Goal: Information Seeking & Learning: Check status

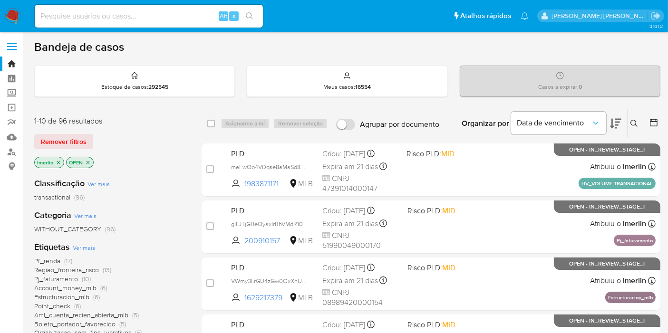
click at [169, 15] on input at bounding box center [149, 16] width 228 height 12
paste input "432829400"
type input "432829400"
click at [176, 16] on input "432829400" at bounding box center [149, 16] width 228 height 12
click at [181, 13] on input "432829400" at bounding box center [149, 16] width 228 height 12
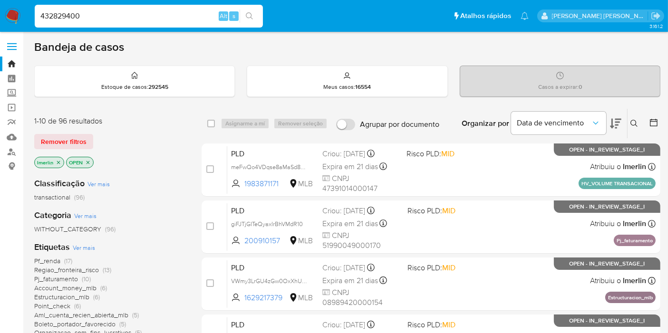
click at [181, 13] on input "432829400" at bounding box center [149, 16] width 228 height 12
click at [250, 15] on icon "search-icon" at bounding box center [250, 16] width 8 height 8
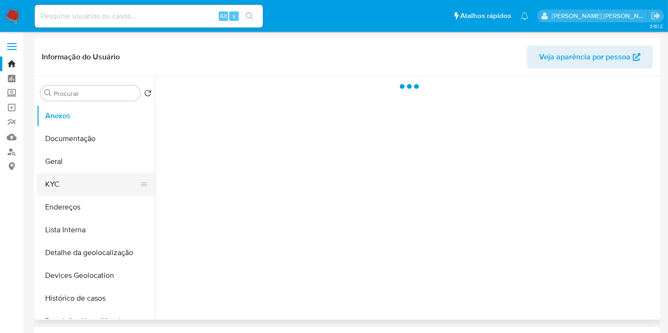
click at [81, 184] on button "KYC" at bounding box center [92, 184] width 111 height 23
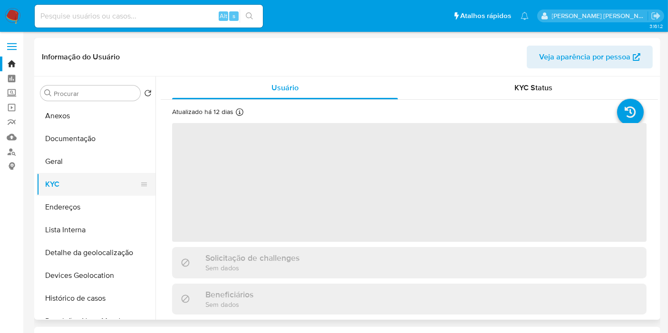
select select "10"
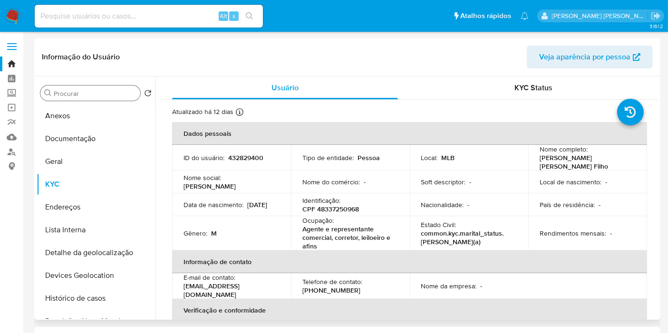
click at [81, 94] on input "Procurar" at bounding box center [95, 93] width 83 height 9
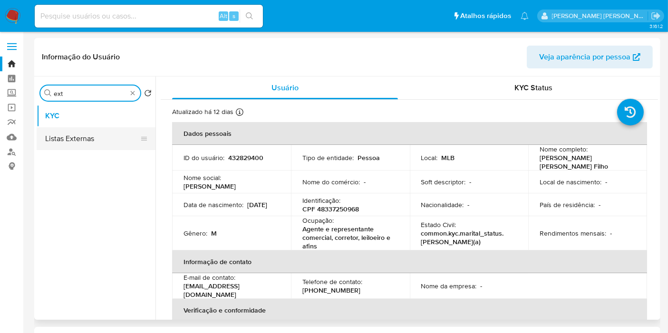
type input "ext"
click at [102, 146] on button "Listas Externas" at bounding box center [96, 138] width 119 height 23
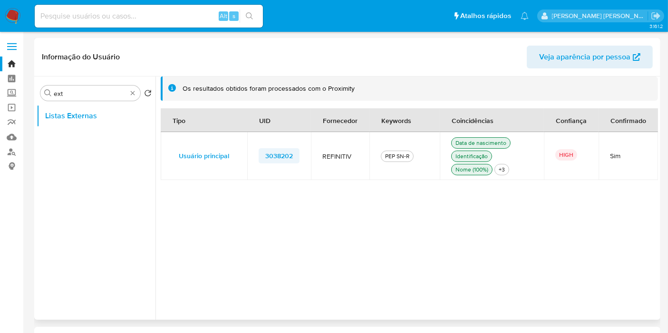
click at [298, 158] on td "3038202" at bounding box center [279, 156] width 64 height 48
click at [305, 159] on td "3038202" at bounding box center [279, 156] width 64 height 48
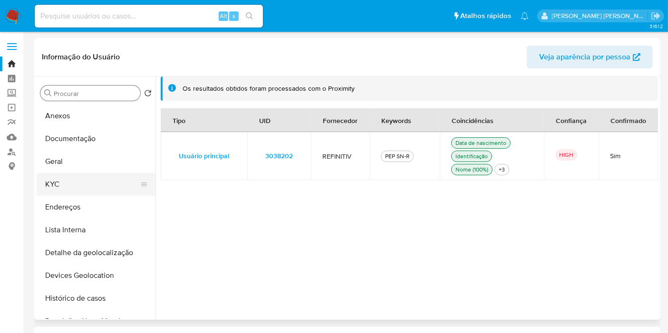
click at [113, 186] on button "KYC" at bounding box center [92, 184] width 111 height 23
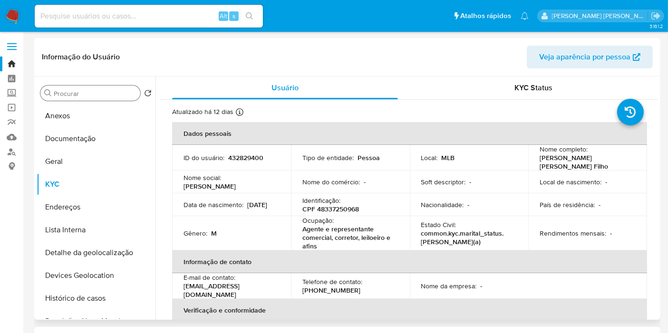
click at [342, 209] on p "CPF 48337250968" at bounding box center [330, 209] width 57 height 9
copy p "48337250968"
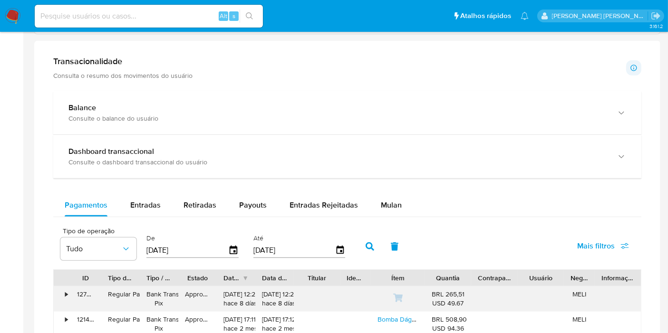
scroll to position [581, 0]
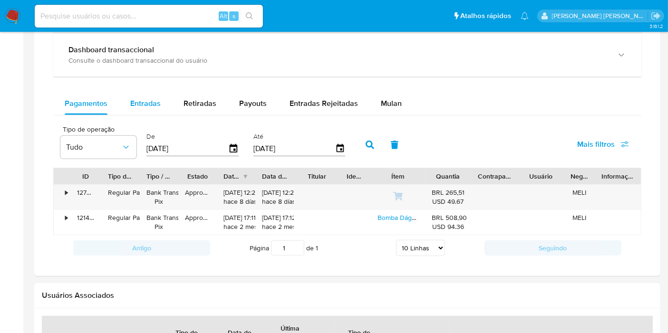
click at [140, 98] on span "Entradas" at bounding box center [145, 103] width 30 height 11
select select "10"
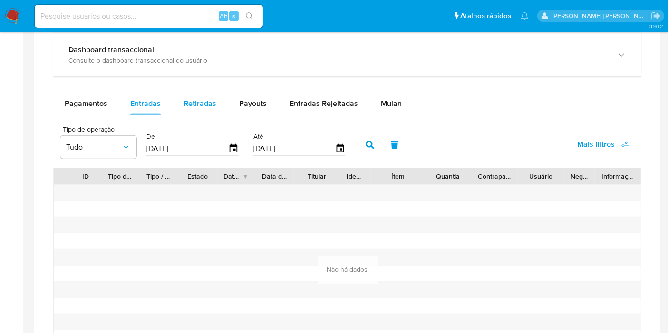
click at [208, 98] on span "Retiradas" at bounding box center [200, 103] width 33 height 11
select select "10"
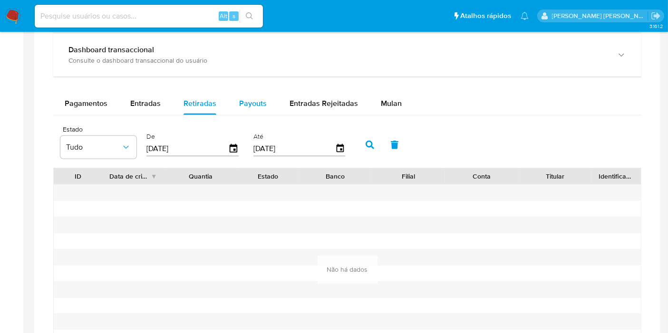
click at [267, 101] on button "Payouts" at bounding box center [253, 103] width 50 height 23
select select "10"
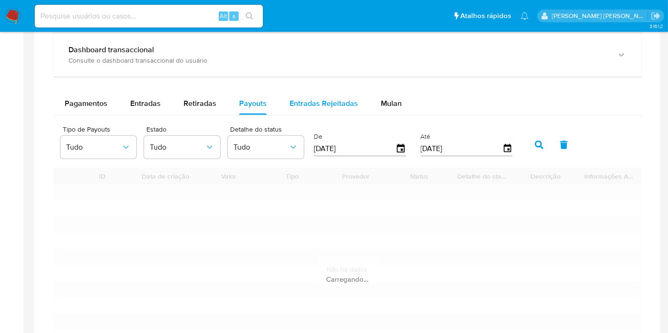
click at [316, 102] on span "Entradas Rejeitadas" at bounding box center [324, 103] width 68 height 11
select select "10"
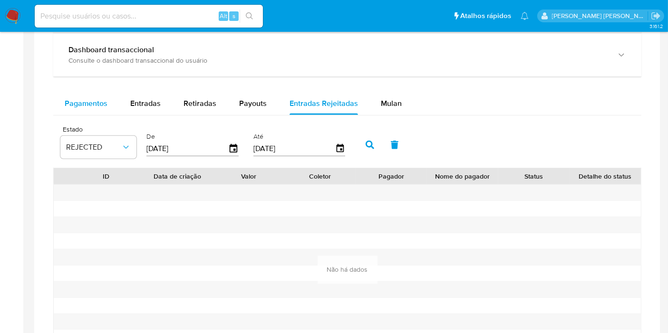
click at [93, 108] on div "Pagamentos" at bounding box center [86, 103] width 43 height 23
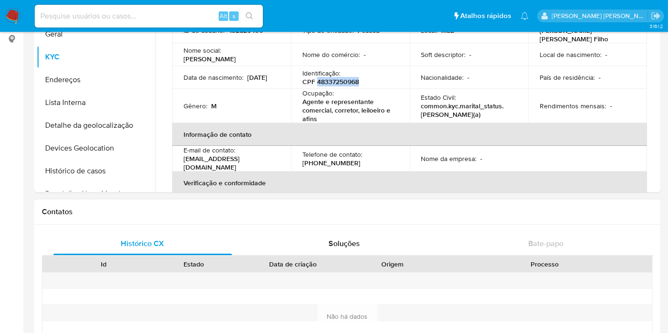
scroll to position [53, 0]
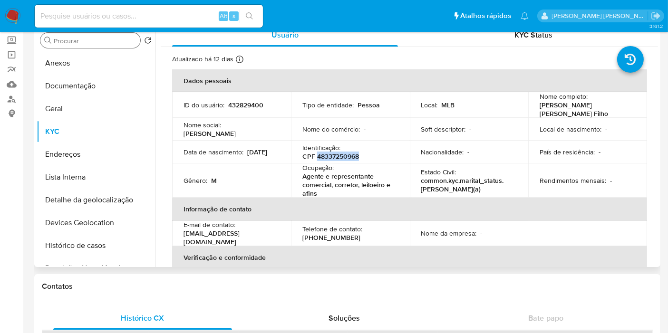
copy p "48337250968"
drag, startPoint x: 538, startPoint y: 103, endPoint x: 558, endPoint y: 113, distance: 21.9
click at [558, 113] on p "[PERSON_NAME] [PERSON_NAME] Filho" at bounding box center [586, 109] width 92 height 17
copy p "[PERSON_NAME] [PERSON_NAME] Filho"
click at [156, 14] on input at bounding box center [149, 16] width 228 height 12
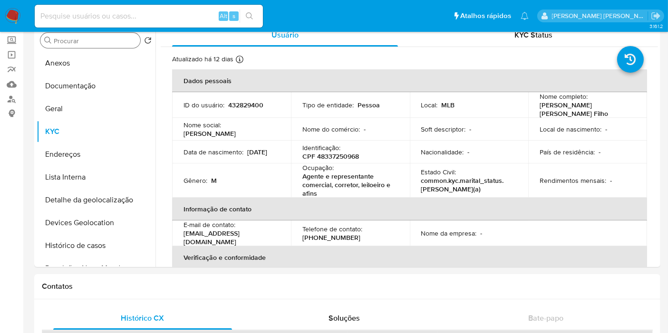
paste input "465765268"
type input "465765268"
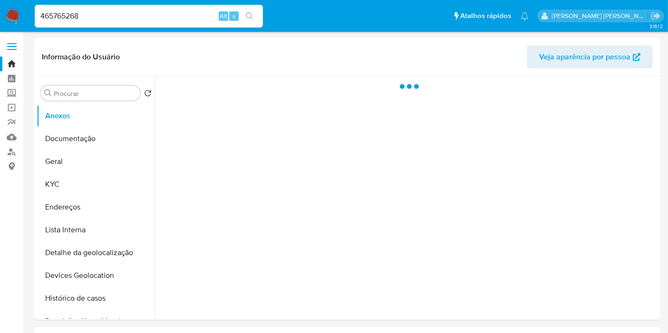
select select "10"
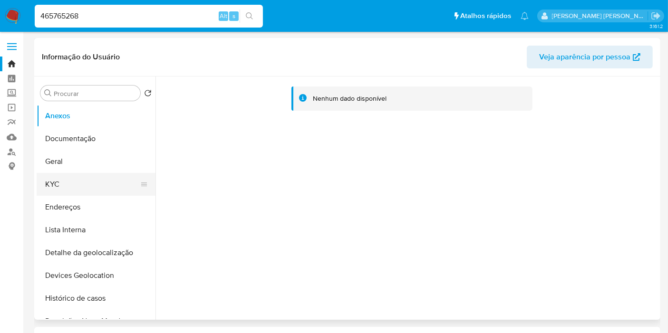
click at [91, 179] on button "KYC" at bounding box center [92, 184] width 111 height 23
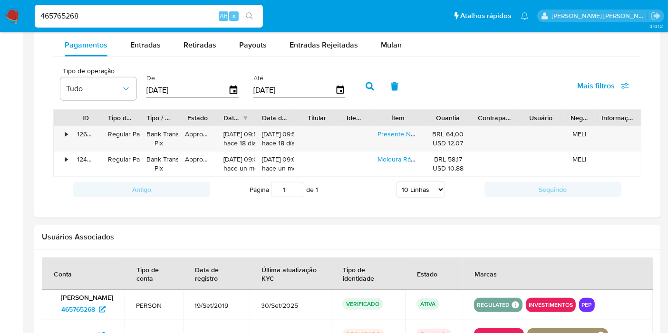
scroll to position [581, 0]
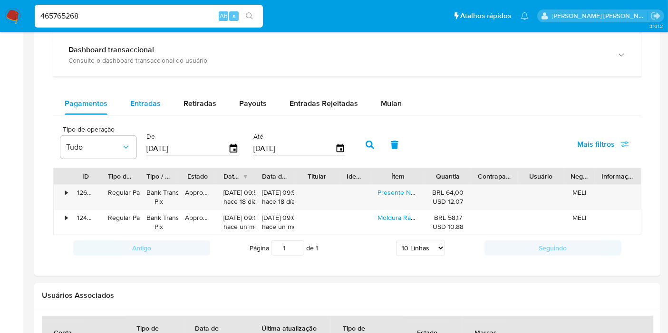
click at [141, 101] on span "Entradas" at bounding box center [145, 103] width 30 height 11
select select "10"
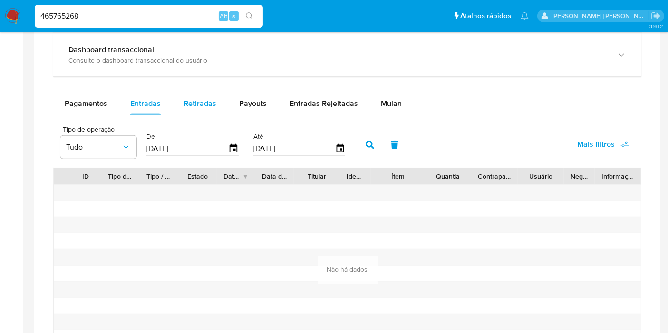
click at [220, 104] on button "Retiradas" at bounding box center [200, 103] width 56 height 23
select select "10"
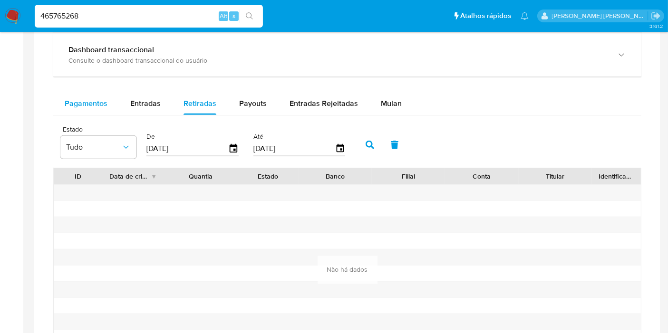
click at [91, 108] on div "Pagamentos" at bounding box center [86, 103] width 43 height 23
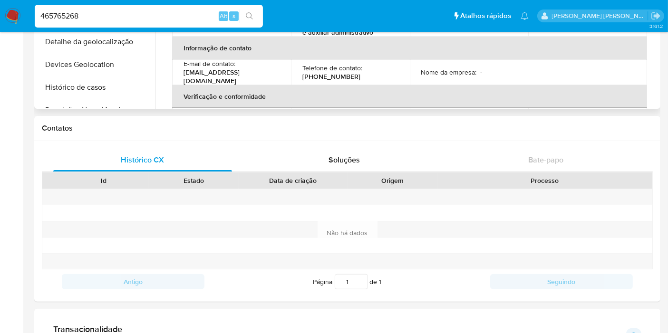
scroll to position [0, 0]
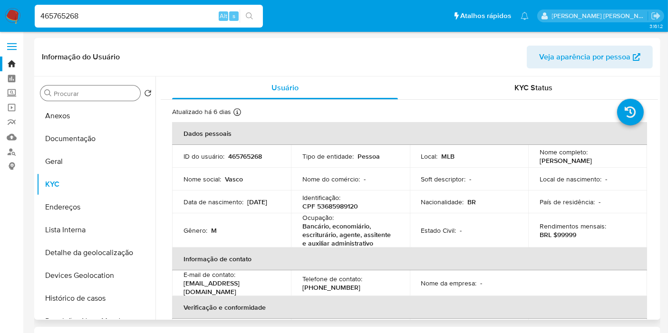
click at [117, 97] on input "Procurar" at bounding box center [95, 93] width 83 height 9
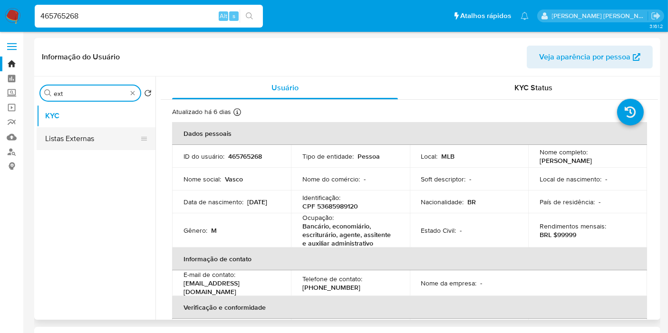
type input "ext"
click at [109, 146] on button "Listas Externas" at bounding box center [92, 138] width 111 height 23
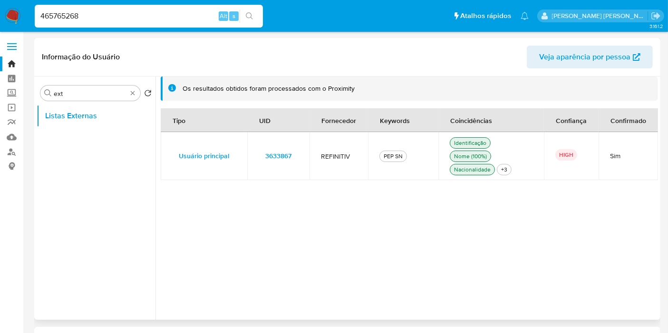
click at [301, 159] on td "3633867" at bounding box center [278, 156] width 62 height 48
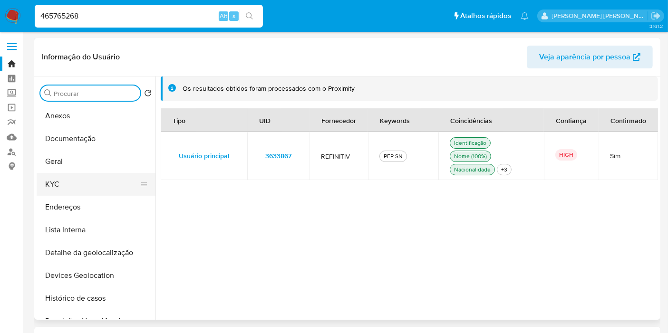
click at [88, 185] on button "KYC" at bounding box center [92, 184] width 111 height 23
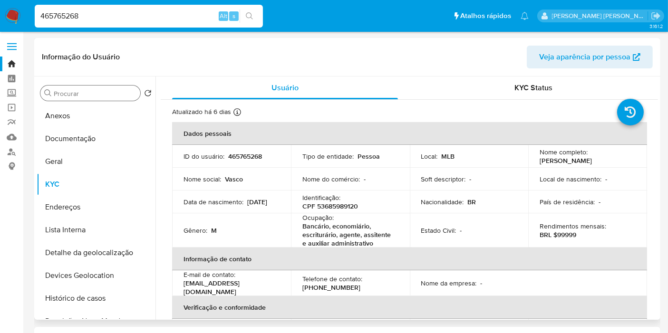
click at [250, 155] on p "465765268" at bounding box center [245, 156] width 34 height 9
copy p "465765268"
